Goal: Book appointment/travel/reservation

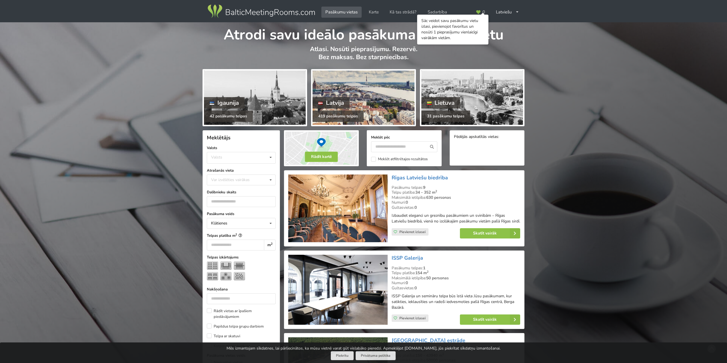
click at [378, 93] on div at bounding box center [364, 98] width 102 height 54
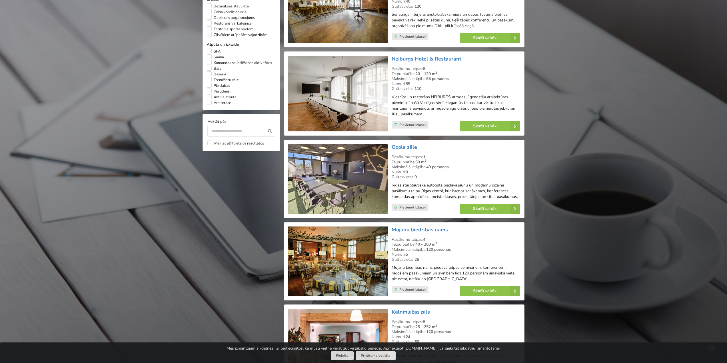
scroll to position [486, 0]
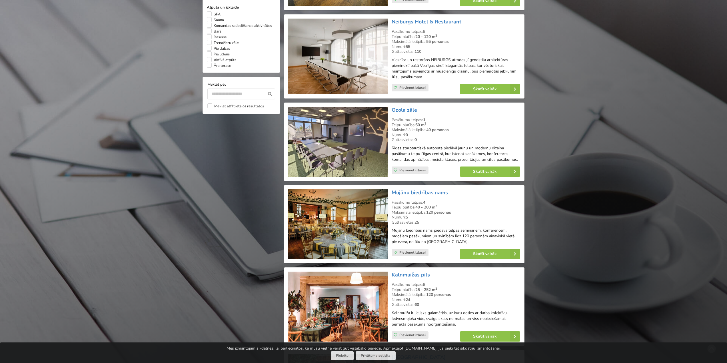
click at [344, 209] on img at bounding box center [337, 224] width 99 height 70
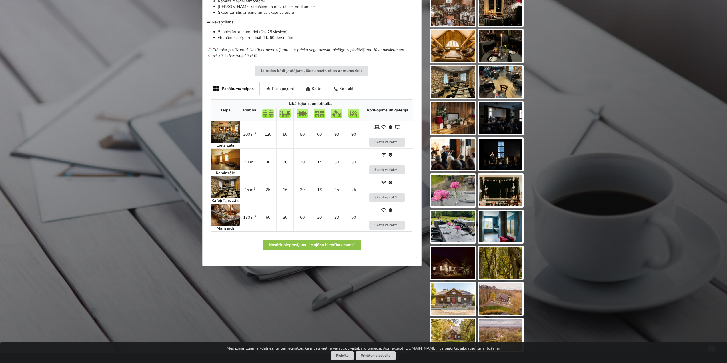
scroll to position [314, 0]
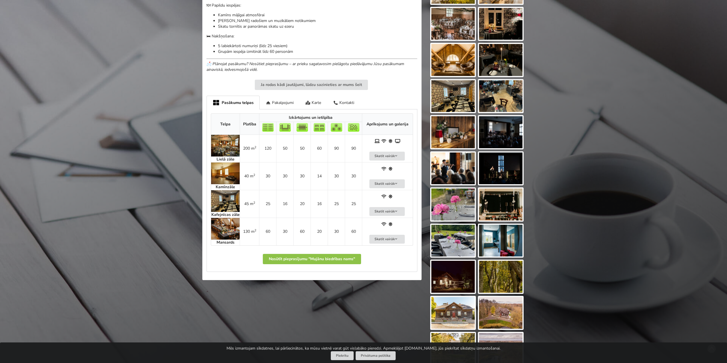
click at [228, 135] on img at bounding box center [225, 146] width 29 height 22
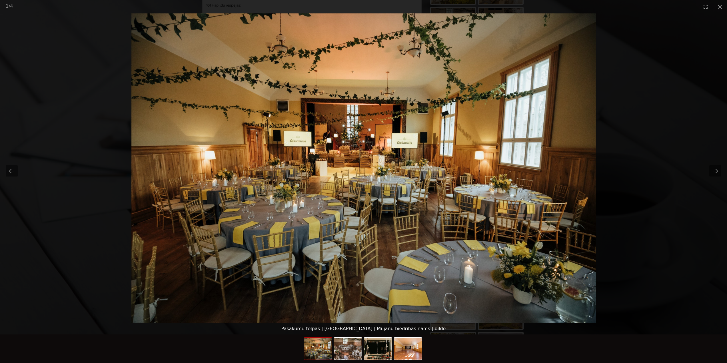
scroll to position [0, 0]
click at [689, 175] on picture at bounding box center [363, 168] width 727 height 310
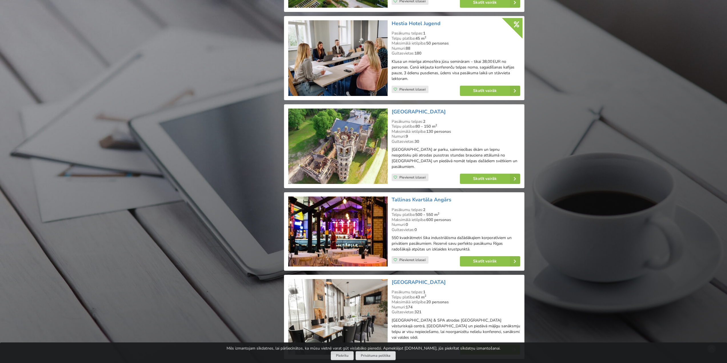
scroll to position [1000, 0]
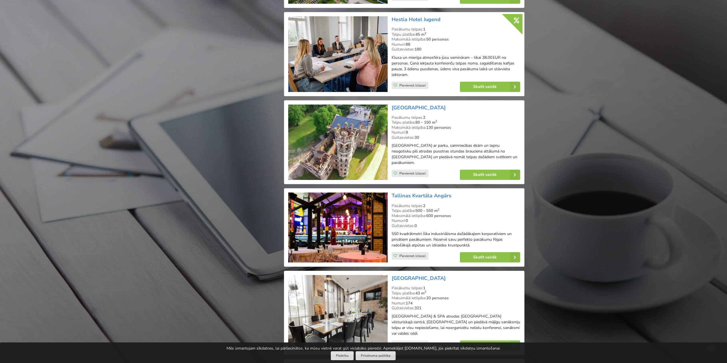
click at [345, 203] on img at bounding box center [337, 228] width 99 height 70
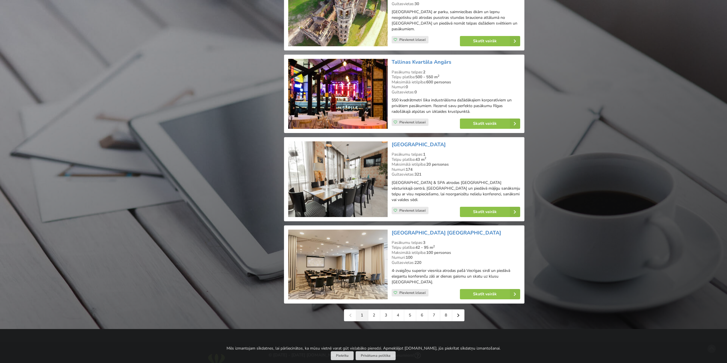
scroll to position [1143, 0]
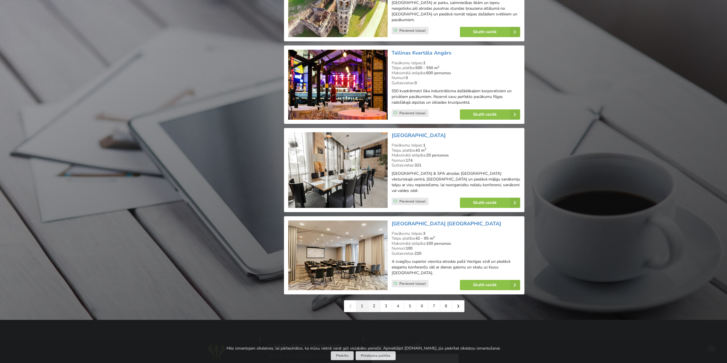
click at [372, 301] on link "2" at bounding box center [374, 306] width 12 height 11
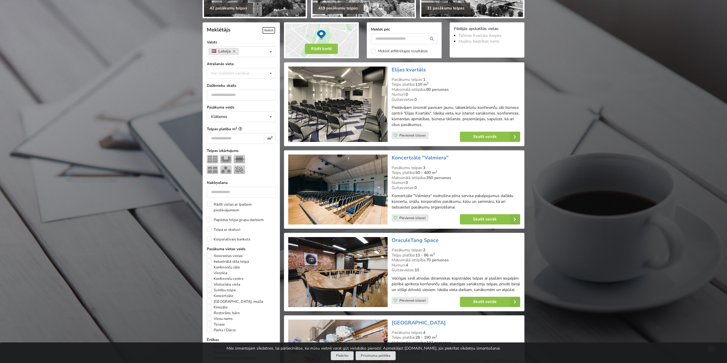
scroll to position [114, 0]
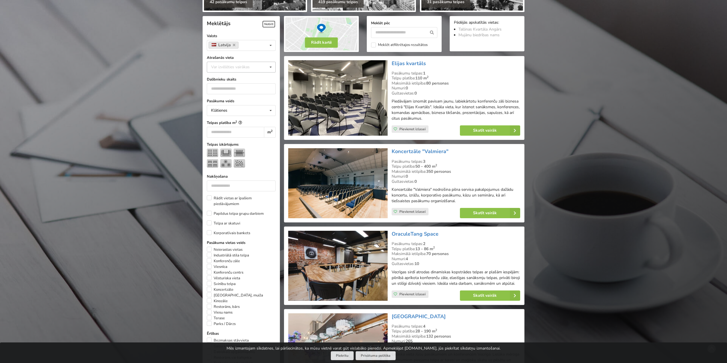
click at [271, 62] on icon at bounding box center [271, 67] width 8 height 11
click at [229, 125] on div "Rīga" at bounding box center [241, 130] width 68 height 11
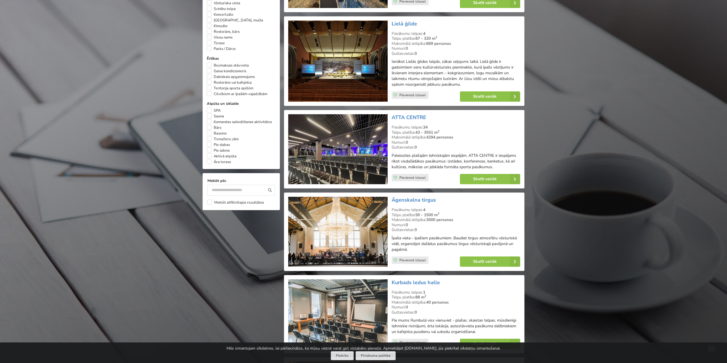
scroll to position [402, 0]
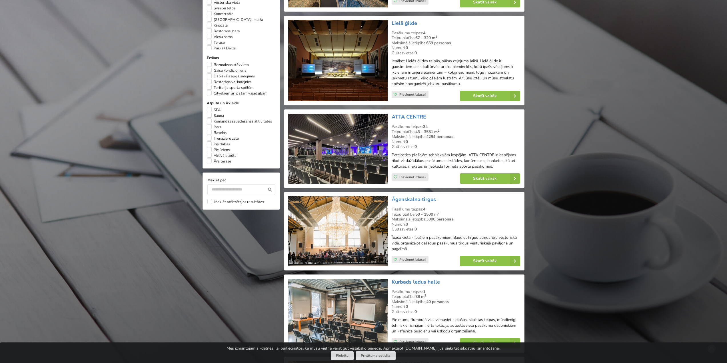
click at [335, 218] on img at bounding box center [337, 231] width 99 height 70
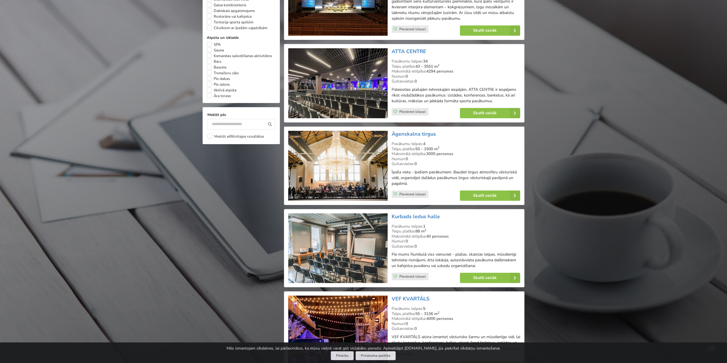
scroll to position [516, 0]
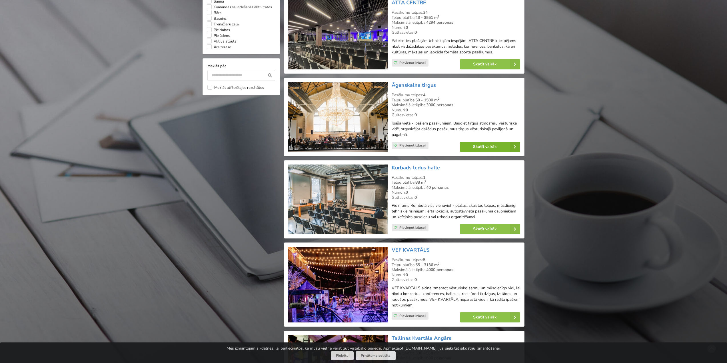
click at [475, 142] on link "Skatīt vairāk" at bounding box center [490, 147] width 60 height 10
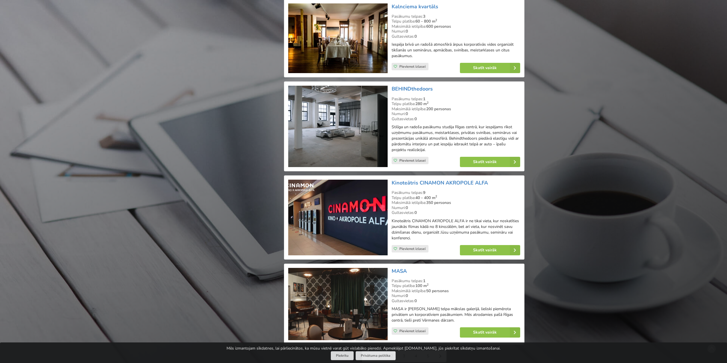
scroll to position [1145, 0]
